Goal: Communication & Community: Answer question/provide support

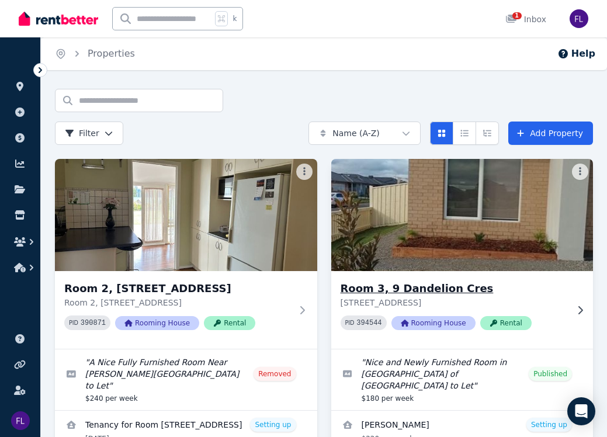
click at [462, 195] on img at bounding box center [461, 215] width 275 height 118
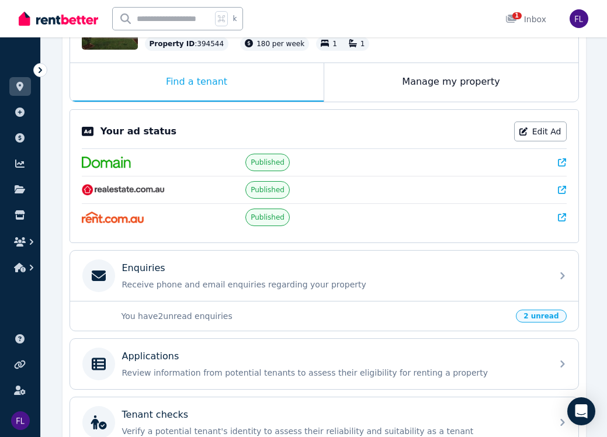
scroll to position [170, 0]
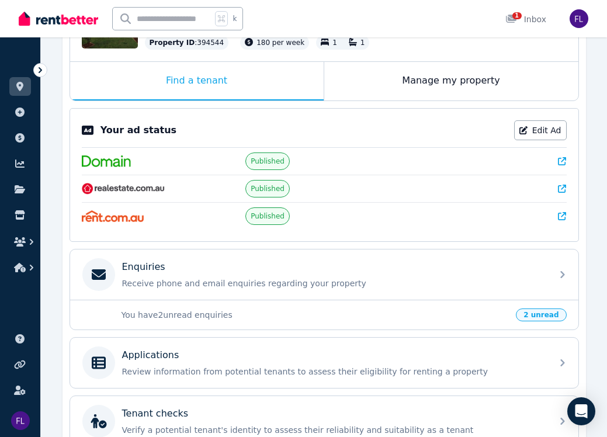
click at [534, 315] on span "2 unread" at bounding box center [541, 315] width 50 height 13
click at [540, 316] on span "2 unread" at bounding box center [541, 315] width 50 height 13
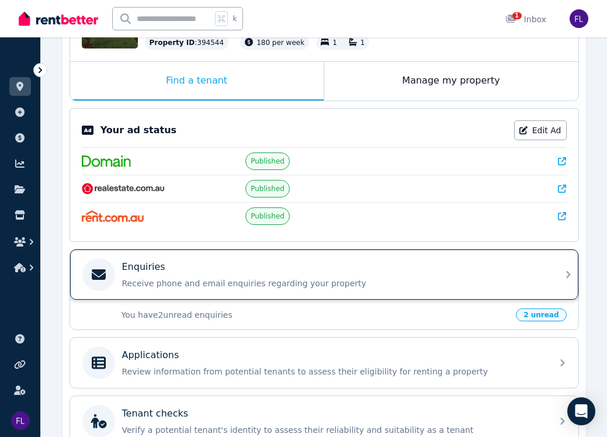
click at [345, 276] on div "Enquiries Receive phone and email enquiries regarding your property" at bounding box center [333, 274] width 423 height 29
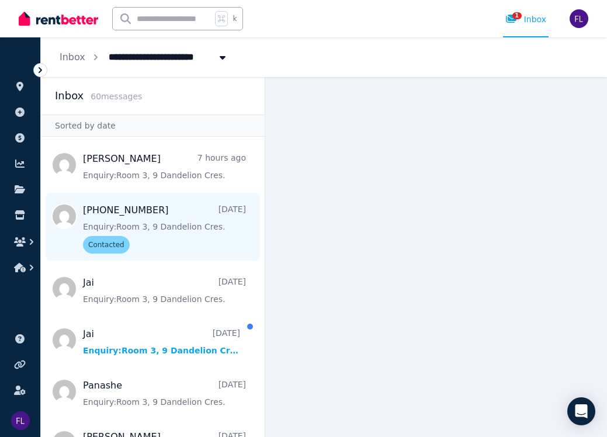
click at [171, 207] on span "Message list" at bounding box center [153, 227] width 224 height 68
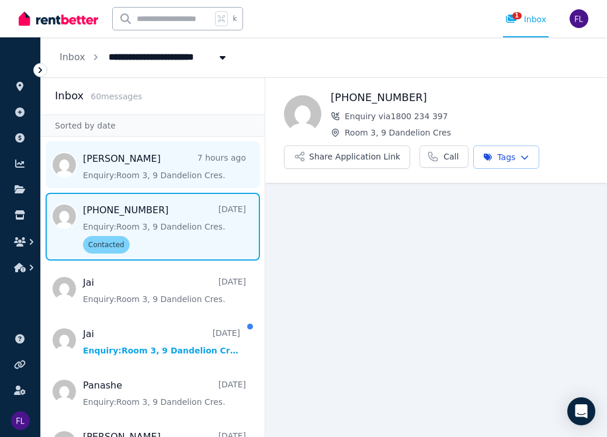
click at [164, 167] on span "Message list" at bounding box center [153, 164] width 224 height 47
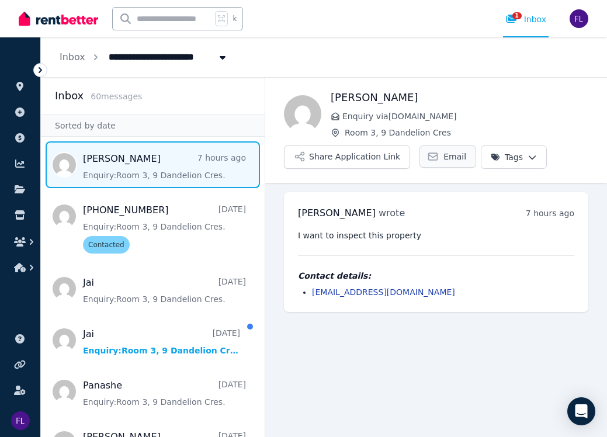
click at [445, 160] on span "Email" at bounding box center [455, 157] width 23 height 12
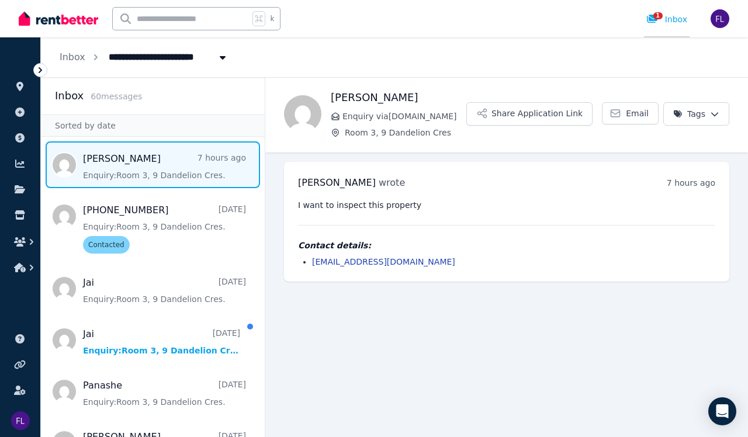
click at [607, 16] on div "1 Inbox" at bounding box center [666, 19] width 41 height 12
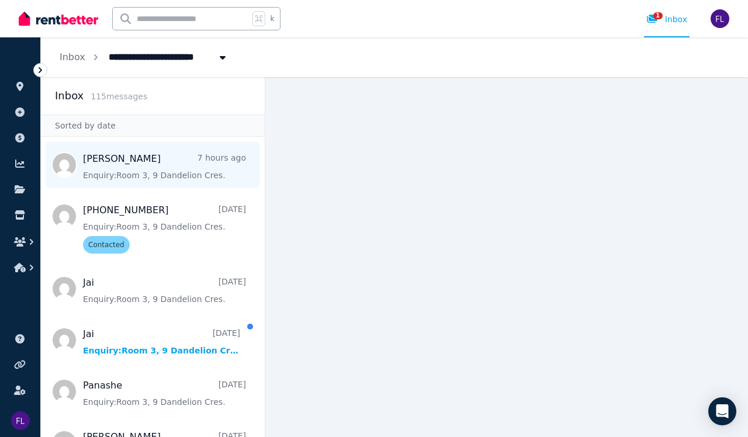
click at [167, 171] on span "Message list" at bounding box center [153, 164] width 224 height 47
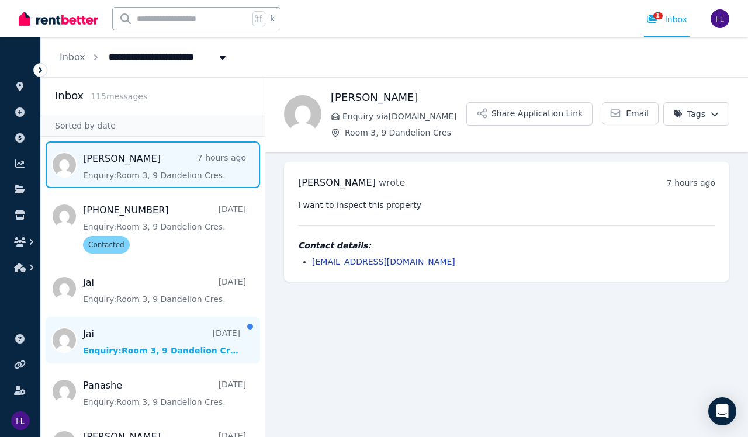
click at [187, 351] on span "Message list" at bounding box center [153, 340] width 224 height 47
